Goal: Navigation & Orientation: Go to known website

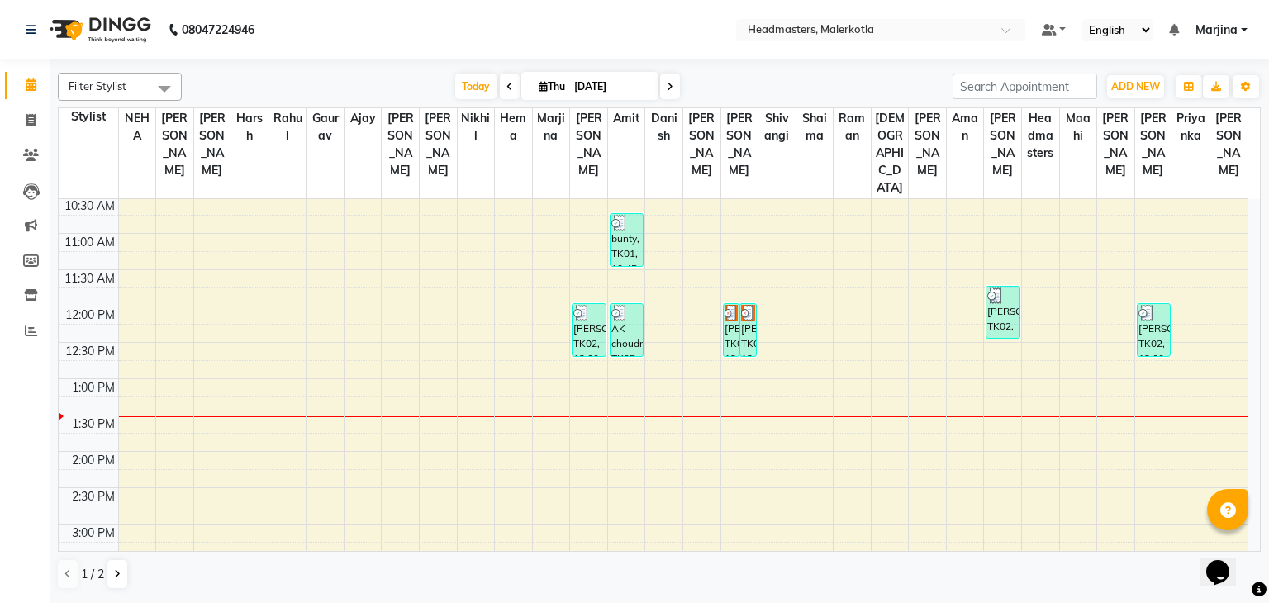
scroll to position [185, 0]
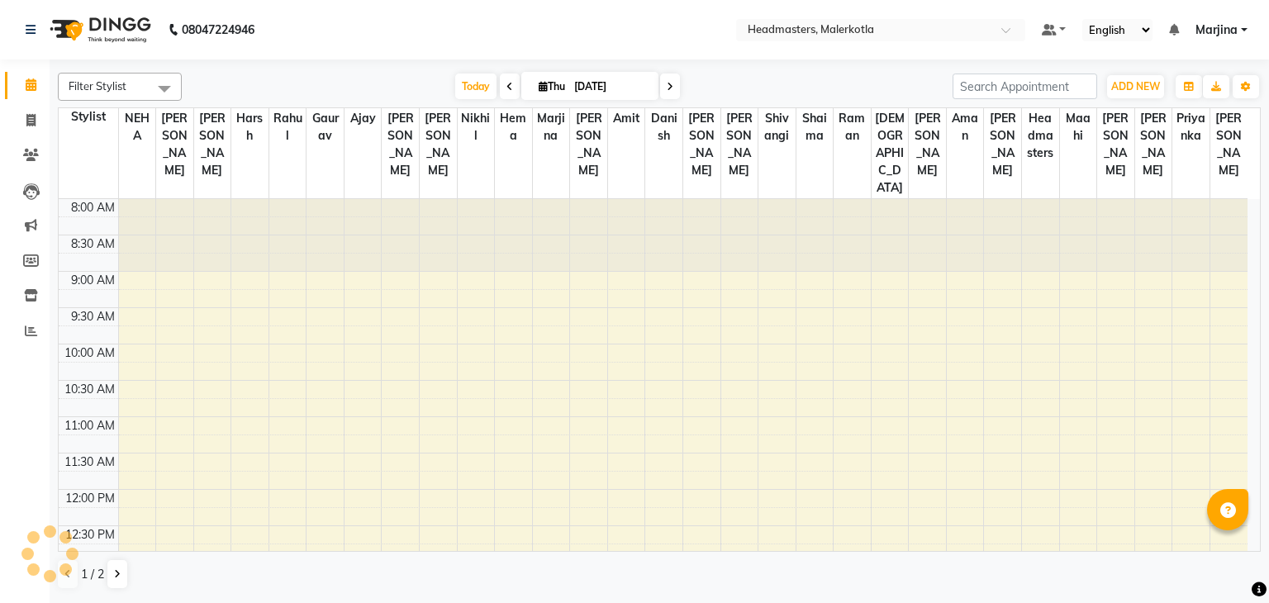
select select "en"
